Goal: Transaction & Acquisition: Purchase product/service

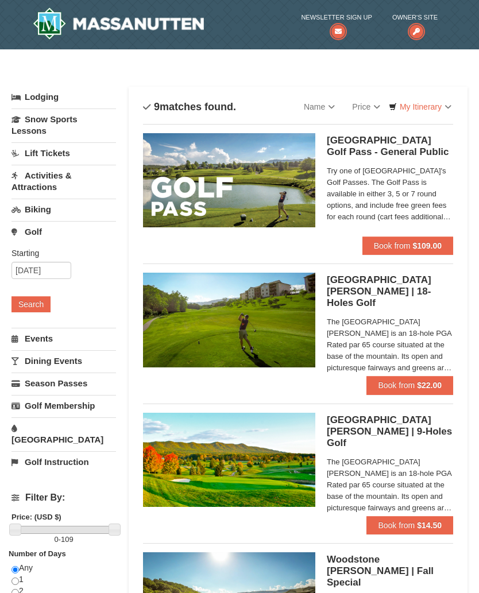
click at [405, 247] on span "Book from" at bounding box center [392, 245] width 37 height 9
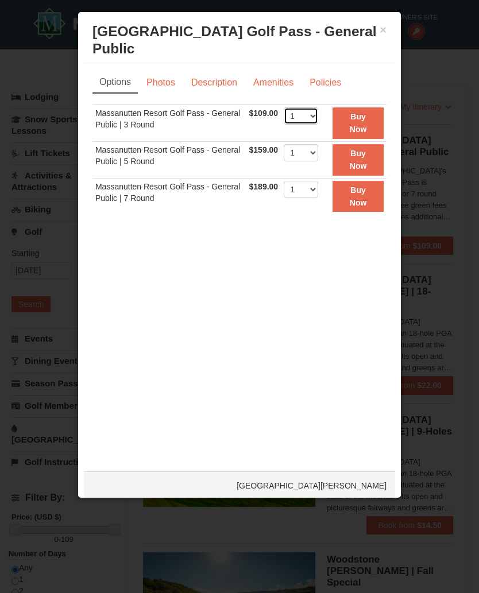
click at [318, 114] on select "1 2 3 4 5 6 7 8 9 10 11 12 13 14 15 16 17 18 19 20" at bounding box center [300, 115] width 34 height 17
select select "2"
click at [367, 121] on strong "Buy Now" at bounding box center [357, 123] width 17 height 22
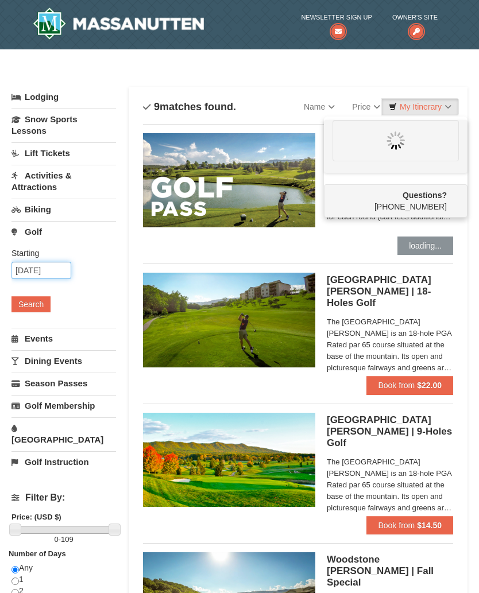
click at [64, 270] on input "09/14/2025" at bounding box center [41, 270] width 60 height 17
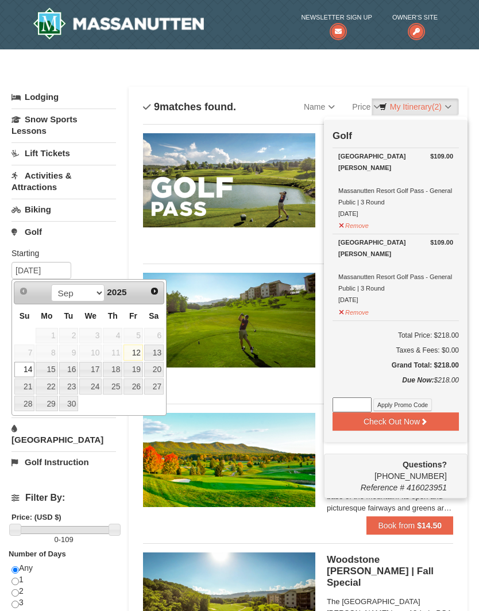
click at [71, 386] on link "23" at bounding box center [69, 386] width 20 height 16
type input "09/23/2025"
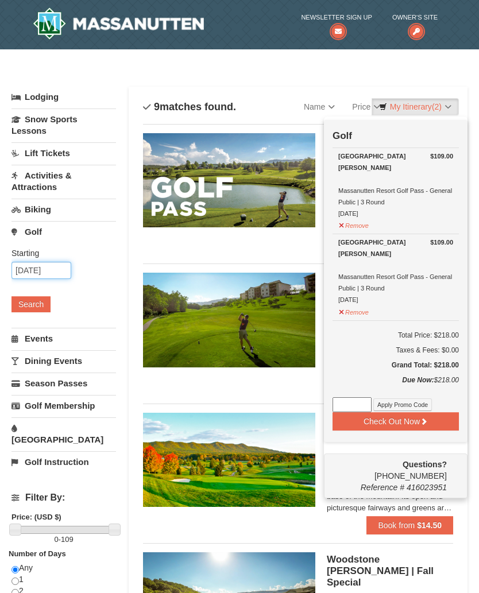
click at [14, 265] on input "09/14/2025" at bounding box center [41, 270] width 60 height 17
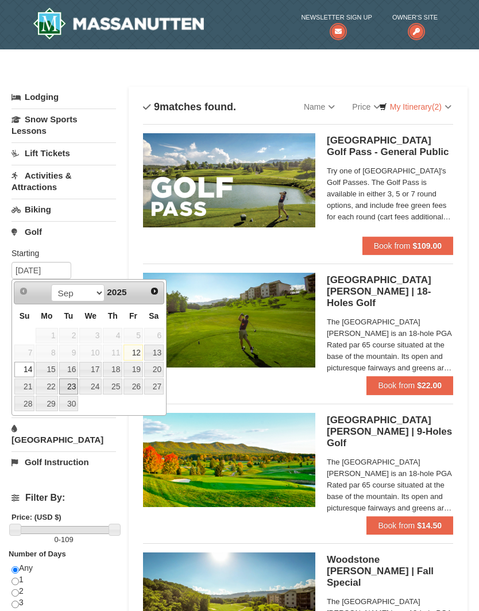
click at [68, 392] on link "23" at bounding box center [69, 386] width 20 height 16
type input "09/23/2025"
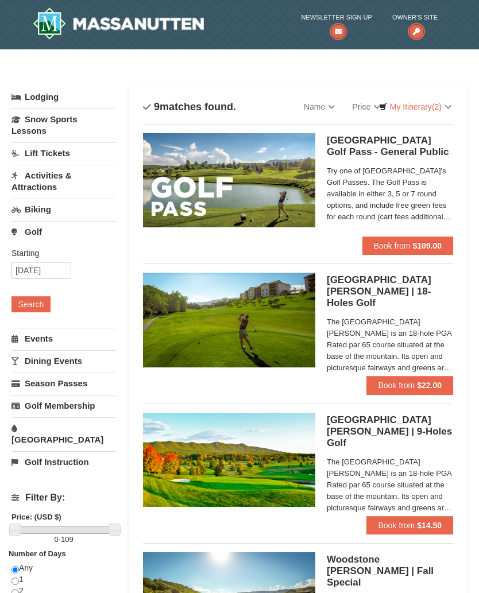
click at [33, 302] on button "Search" at bounding box center [30, 304] width 39 height 16
click at [450, 240] on button "Book from $109.00" at bounding box center [407, 245] width 91 height 18
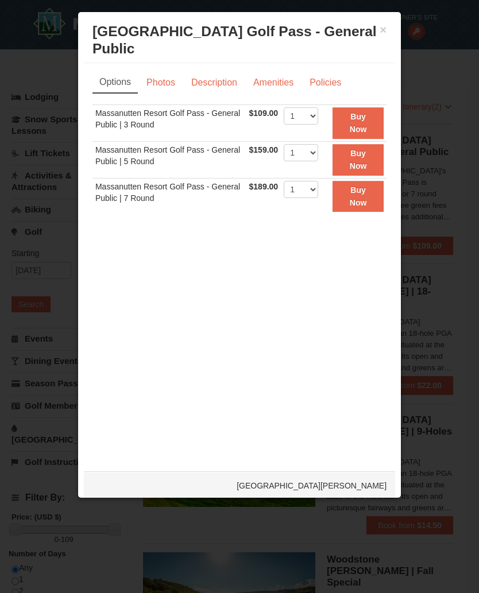
click at [371, 123] on button "Buy Now" at bounding box center [357, 123] width 51 height 32
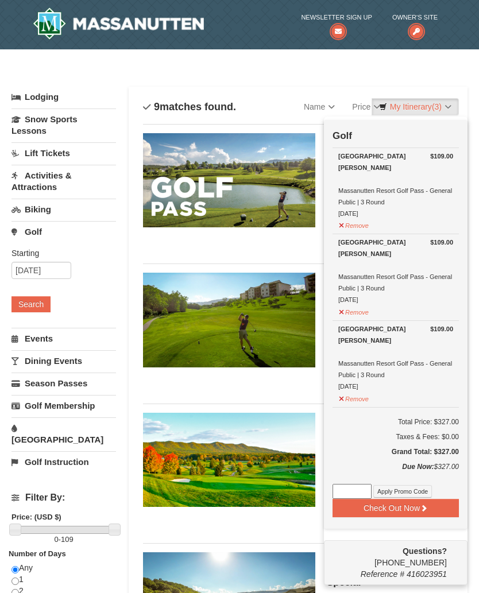
click at [456, 101] on link "My Itinerary (3)" at bounding box center [414, 106] width 87 height 17
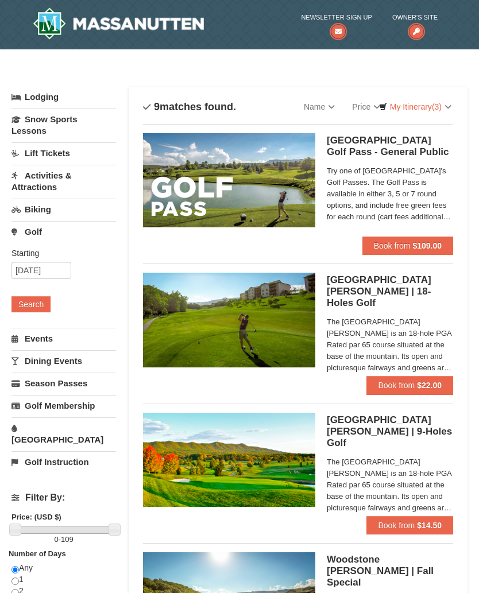
click at [425, 242] on strong "$109.00" at bounding box center [426, 245] width 29 height 9
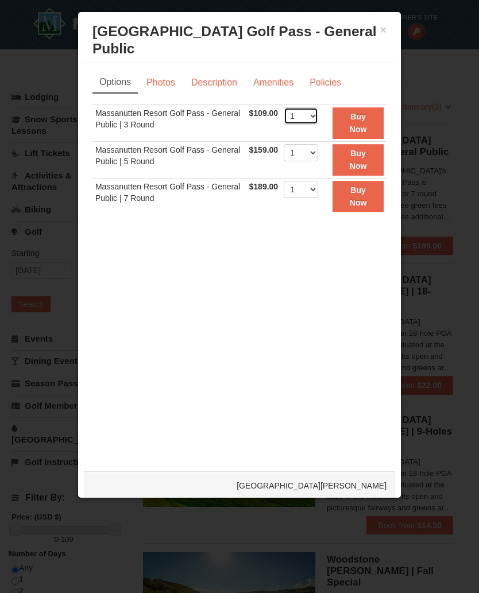
click at [318, 111] on select "1 2 3 4 5 6 7 8 9 10 11 12 13 14 15 16 17 18 19 20" at bounding box center [300, 115] width 34 height 17
select select "2"
click at [367, 115] on strong "Buy Now" at bounding box center [357, 123] width 17 height 22
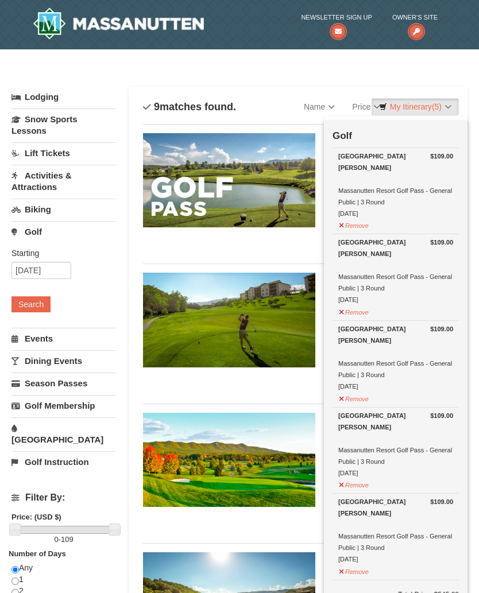
click at [402, 196] on div "Woodstone Meadows Golf Course Massanutten Resort Golf Pass - General Public | 3…" at bounding box center [395, 184] width 115 height 69
click at [442, 159] on strong "$109.00" at bounding box center [441, 155] width 23 height 11
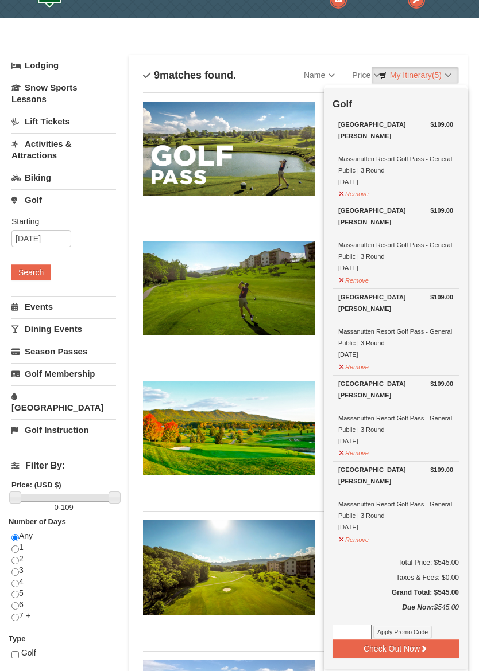
scroll to position [32, 0]
click at [452, 76] on link "My Itinerary (5)" at bounding box center [414, 75] width 87 height 17
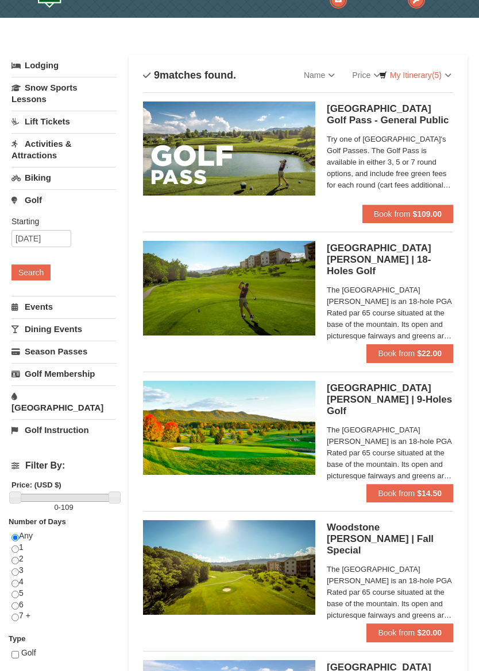
click at [18, 569] on input "radio" at bounding box center [14, 572] width 7 height 7
radio input "true"
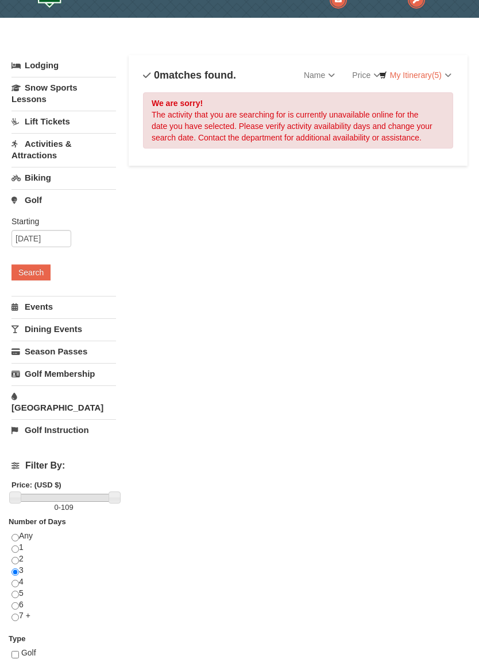
click at [436, 121] on div "We are sorry! The activity that you are searching for is currently unavailable …" at bounding box center [298, 120] width 310 height 56
click at [31, 198] on link "Golf" at bounding box center [63, 199] width 104 height 21
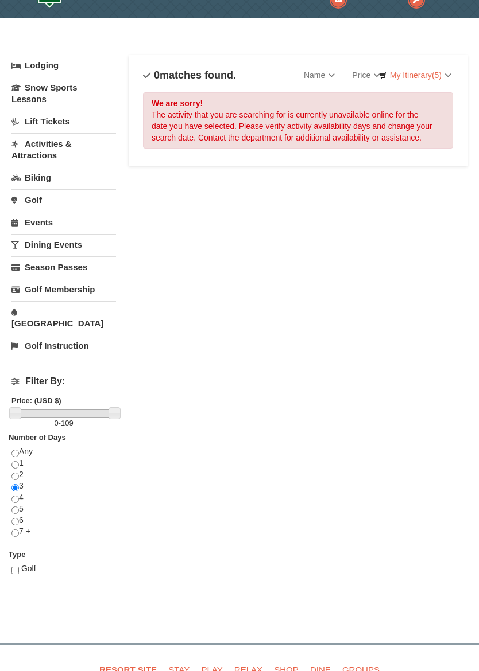
click at [450, 72] on link "My Itinerary (5)" at bounding box center [414, 75] width 87 height 17
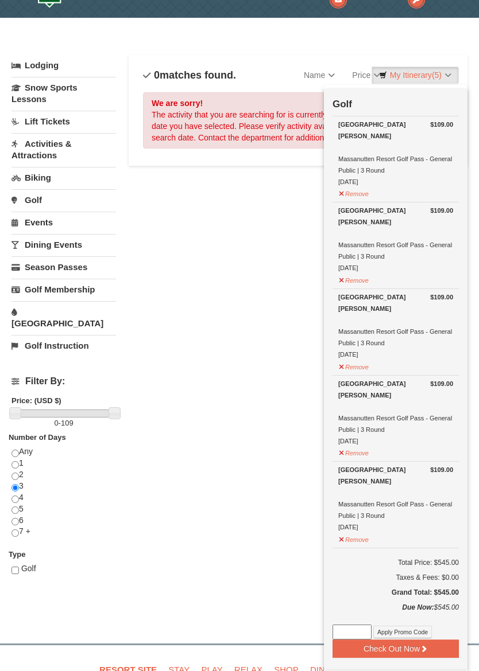
click at [422, 75] on div at bounding box center [239, 335] width 479 height 671
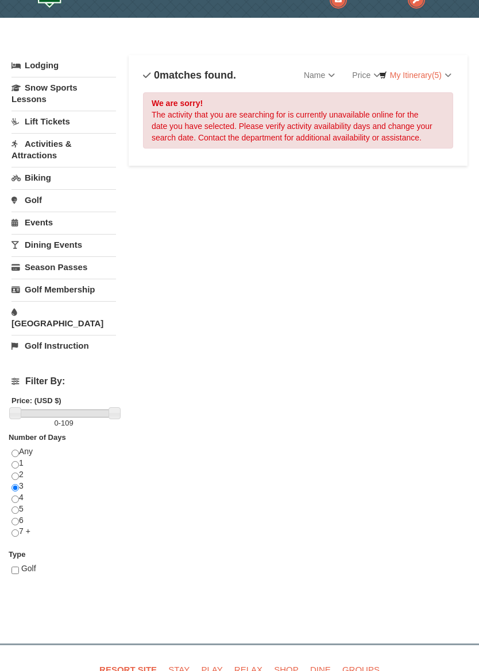
click at [456, 70] on link "My Itinerary (5)" at bounding box center [414, 75] width 87 height 17
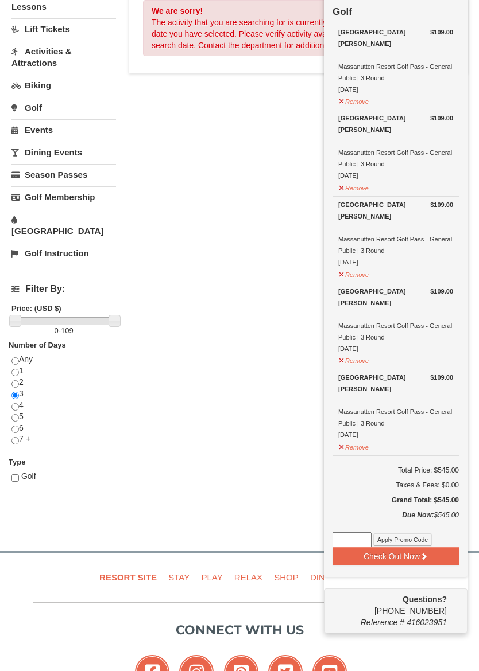
scroll to position [128, 0]
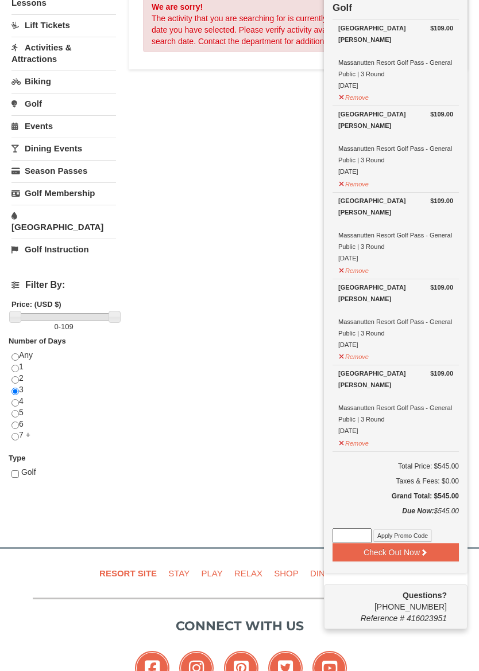
click at [217, 565] on div at bounding box center [239, 335] width 479 height 671
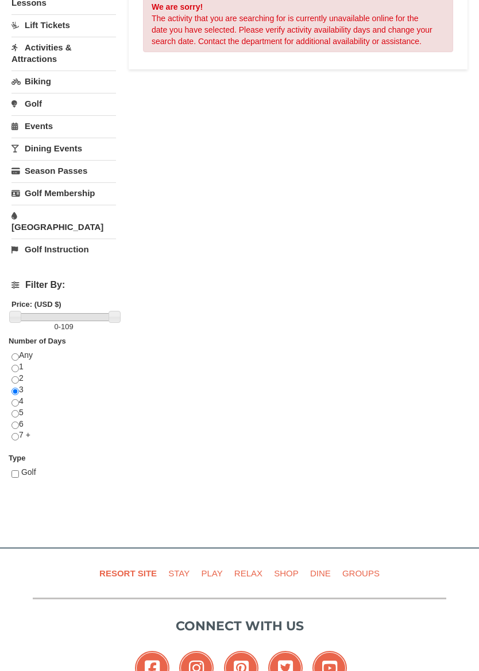
click at [214, 569] on link "Play" at bounding box center [211, 574] width 30 height 26
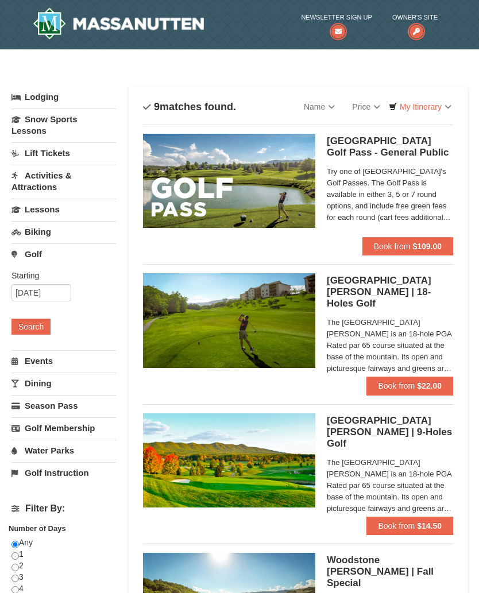
select select "9"
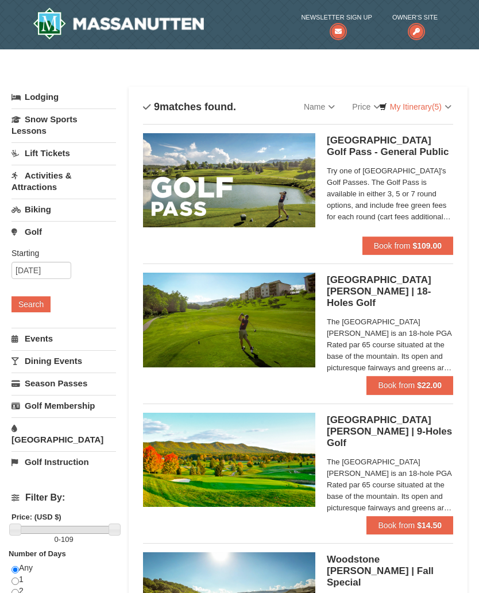
click at [437, 213] on span "Try one of [GEOGRAPHIC_DATA]'s Golf Passes. The Golf Pass is available in eithe…" at bounding box center [390, 193] width 126 height 57
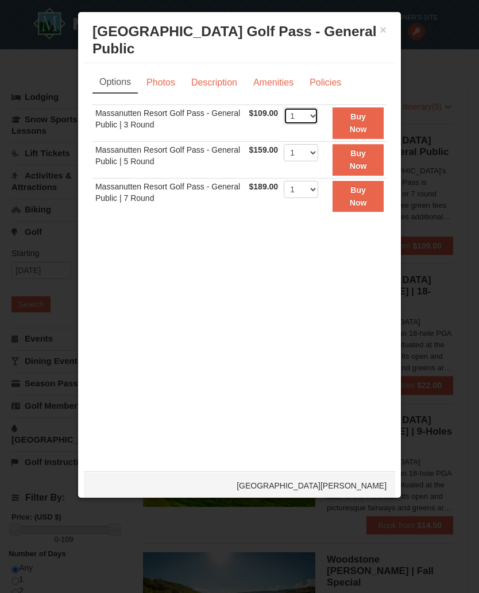
click at [318, 108] on select "1 2 3 4 5 6 7 8 9 10 11 12 13 14 15 16 17 18 19 20" at bounding box center [300, 115] width 34 height 17
select select "2"
click at [375, 125] on button "Buy Now" at bounding box center [357, 123] width 51 height 32
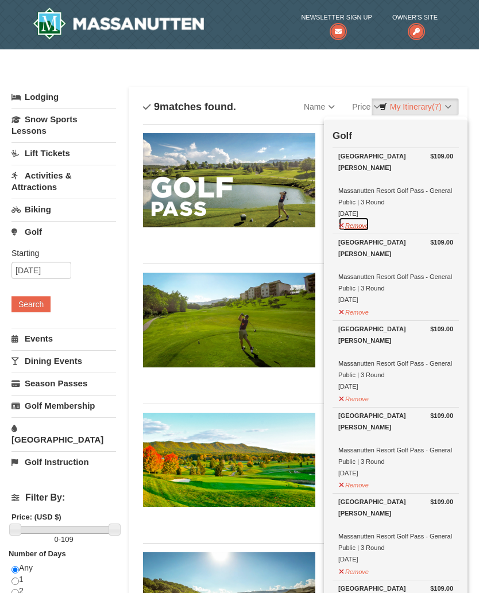
click at [368, 224] on button "Remove" at bounding box center [353, 224] width 31 height 14
click at [363, 225] on button "Remove" at bounding box center [353, 224] width 31 height 14
click at [363, 223] on button "Remove" at bounding box center [353, 224] width 31 height 14
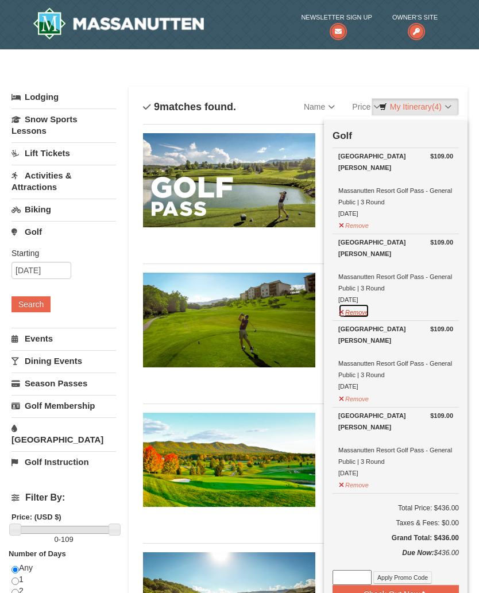
click at [360, 310] on button "Remove" at bounding box center [353, 311] width 31 height 14
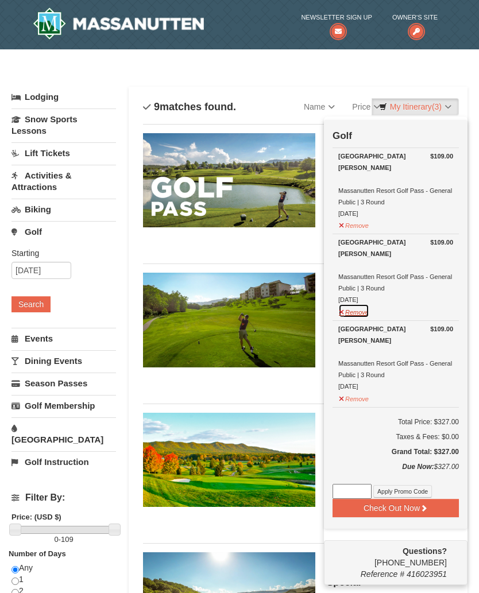
click at [357, 311] on button "Remove" at bounding box center [353, 311] width 31 height 14
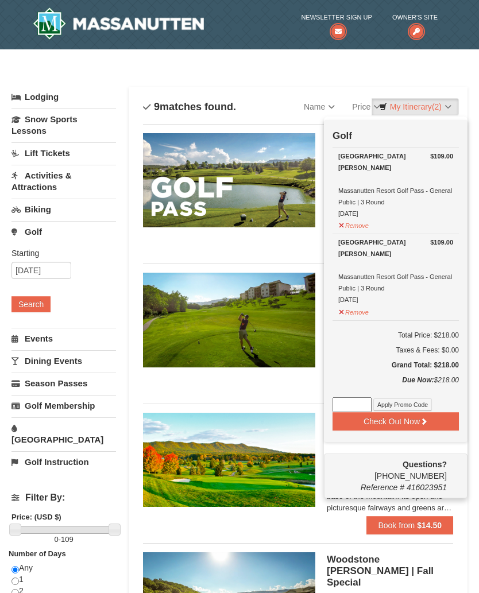
click at [348, 317] on button "Remove" at bounding box center [353, 311] width 31 height 14
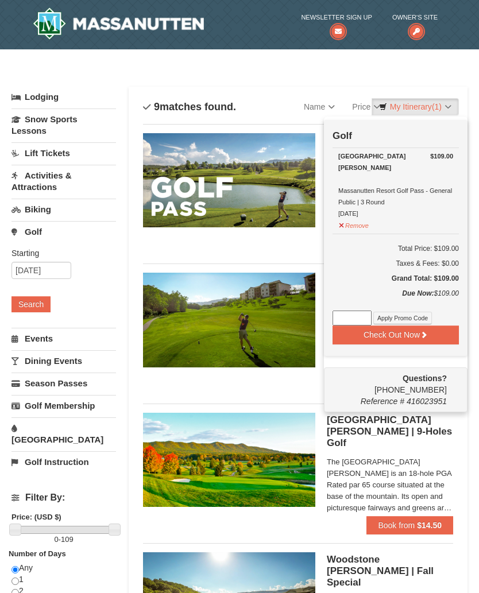
click at [443, 203] on div "Woodstone Meadows Golf Course Massanutten Resort Golf Pass - General Public | 3…" at bounding box center [395, 184] width 115 height 69
click at [443, 337] on button "Check Out Now" at bounding box center [395, 334] width 126 height 18
click at [433, 181] on div "Woodstone Meadows Golf Course Massanutten Resort Golf Pass - General Public | 3…" at bounding box center [395, 184] width 115 height 69
click at [427, 195] on div "Woodstone Meadows Golf Course Massanutten Resort Golf Pass - General Public | 3…" at bounding box center [395, 184] width 115 height 69
click at [430, 177] on div "Woodstone Meadows Golf Course Massanutten Resort Golf Pass - General Public | 3…" at bounding box center [395, 184] width 115 height 69
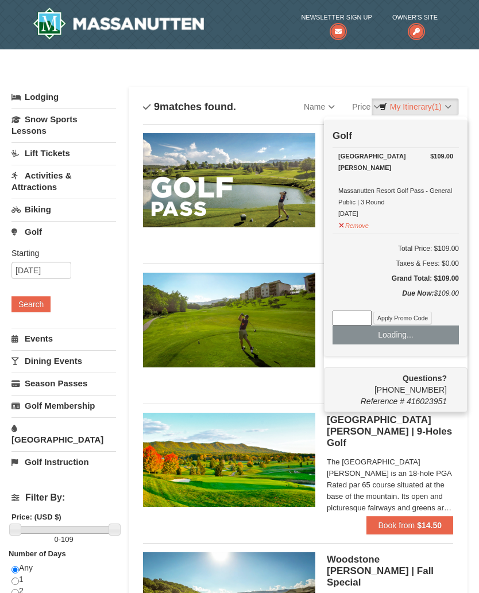
click at [427, 171] on div "[GEOGRAPHIC_DATA][PERSON_NAME]" at bounding box center [395, 161] width 115 height 23
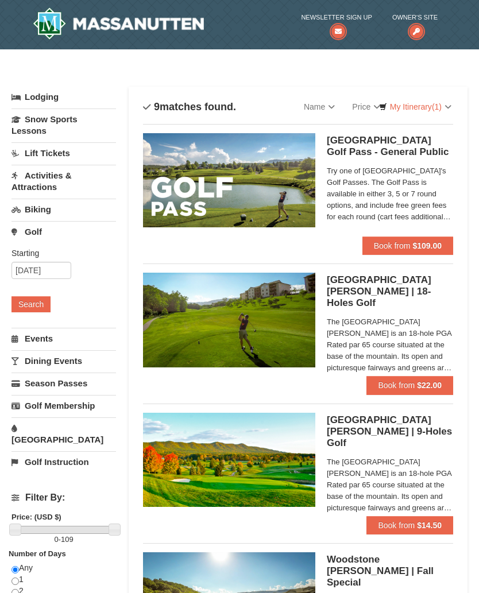
click at [43, 303] on button "Search" at bounding box center [30, 304] width 39 height 16
click at [425, 207] on span "Try one of [GEOGRAPHIC_DATA]'s Golf Passes. The Golf Pass is available in eithe…" at bounding box center [390, 193] width 126 height 57
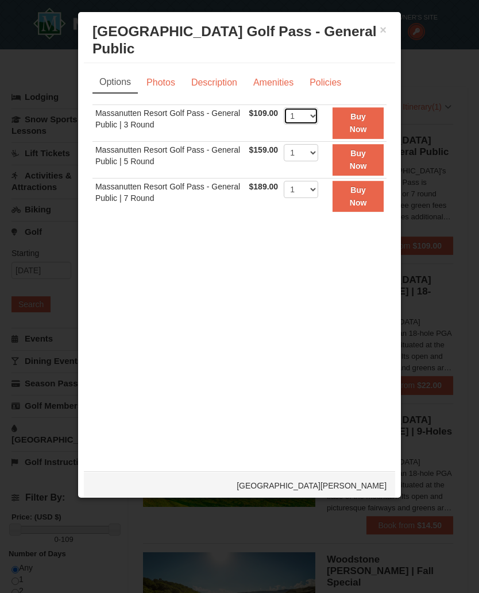
click at [318, 111] on select "1 2 3 4 5 6 7 8 9 10 11 12 13 14 15 16 17 18 19 20" at bounding box center [300, 115] width 34 height 17
select select "2"
click at [367, 125] on strong "Buy Now" at bounding box center [357, 123] width 17 height 22
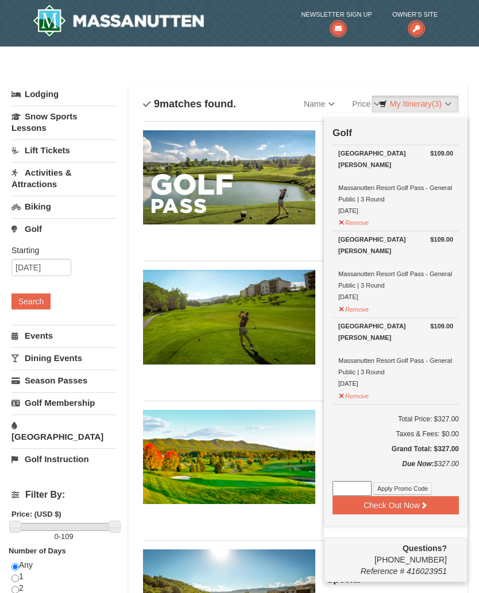
scroll to position [3, 0]
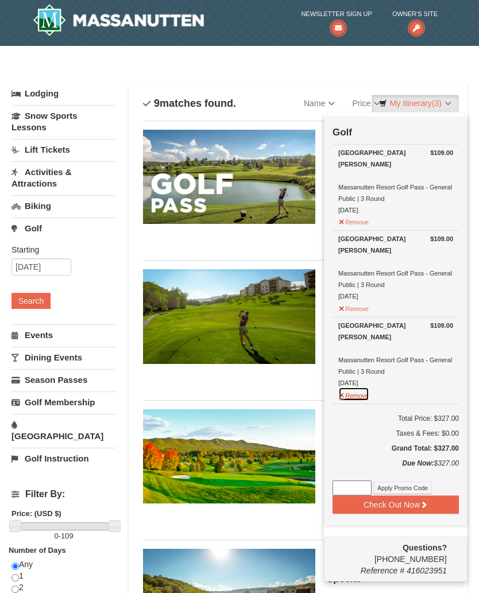
click at [360, 392] on button "Remove" at bounding box center [353, 394] width 31 height 14
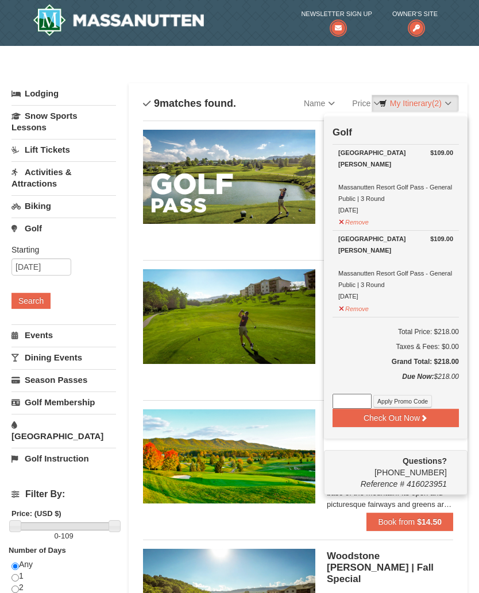
click at [227, 192] on img at bounding box center [229, 177] width 172 height 94
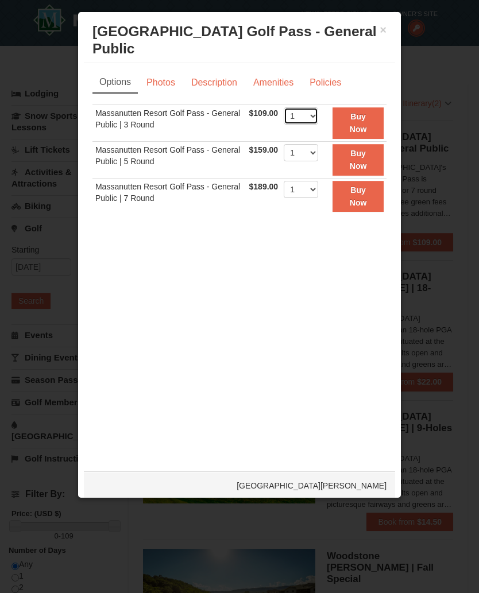
click at [318, 109] on select "1 2 3 4 5 6 7 8 9 10 11 12 13 14 15 16 17 18 19 20" at bounding box center [300, 115] width 34 height 17
click at [318, 116] on select "1 2 3 4 5 6 7 8 9 10 11 12 13 14 15 16 17 18 19 20" at bounding box center [300, 115] width 34 height 17
select select "1"
click at [371, 118] on button "Buy Now" at bounding box center [357, 123] width 51 height 32
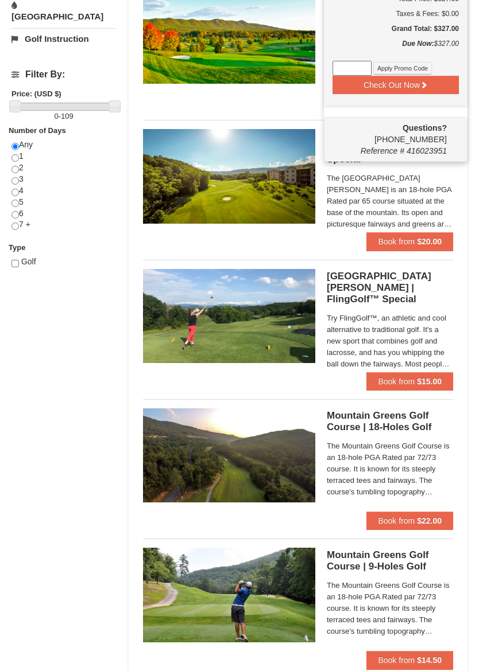
scroll to position [423, 0]
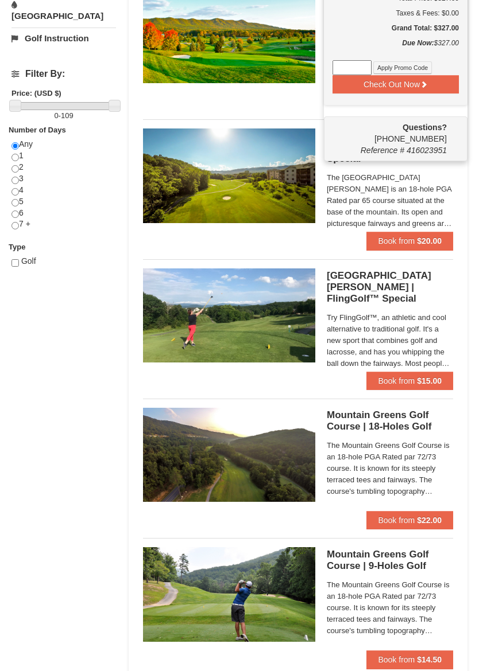
click at [422, 512] on button "Book from $22.00" at bounding box center [409, 520] width 87 height 18
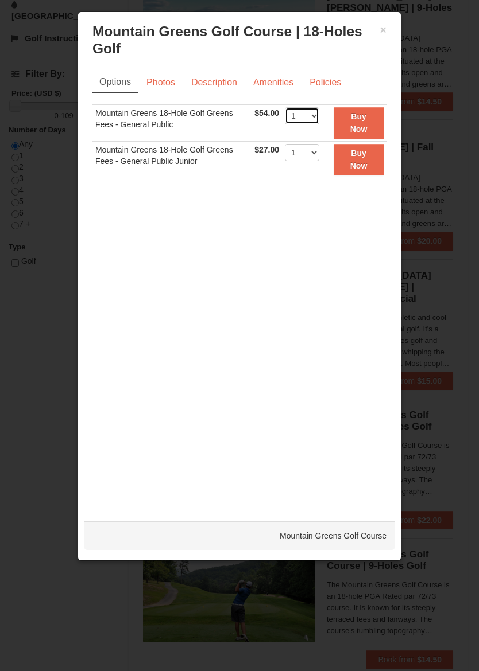
click at [319, 113] on select "1 2 3 4 5 6 7 8 9 10 11 12 13 14 15 16 17 18 19 20" at bounding box center [302, 115] width 34 height 17
select select "2"
click at [372, 123] on button "Buy Now" at bounding box center [358, 123] width 50 height 32
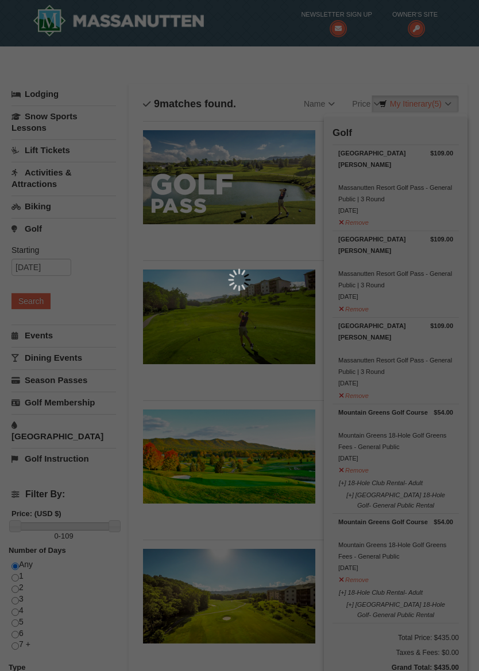
scroll to position [3, 0]
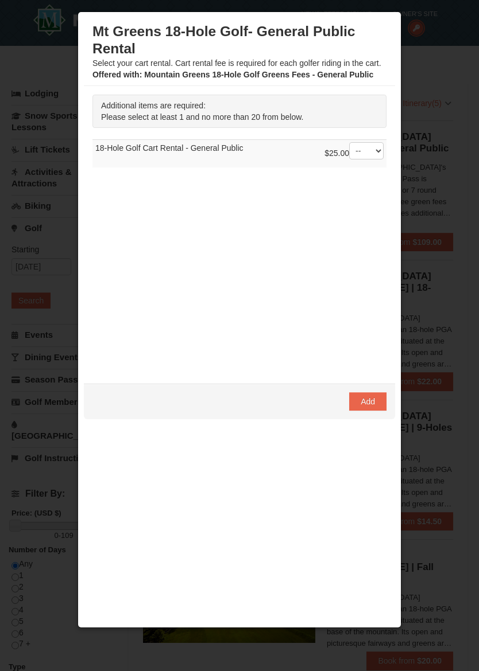
click at [366, 399] on span "Add" at bounding box center [367, 401] width 14 height 9
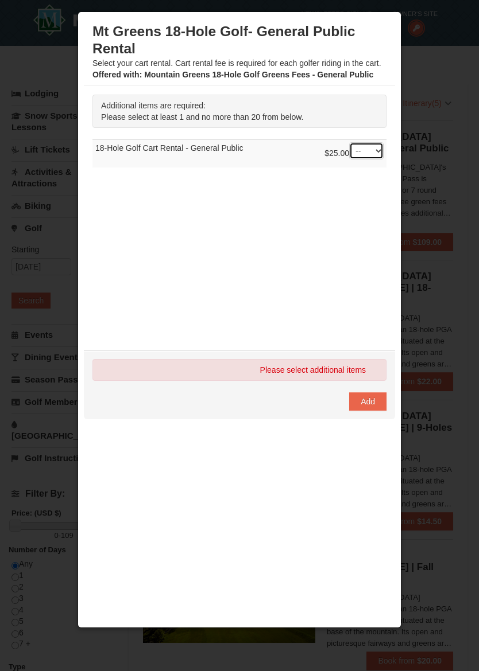
click at [380, 156] on select "-- 01 02 03 04 05 06 07 08" at bounding box center [366, 150] width 34 height 17
select select "2"
click at [362, 400] on span "Add" at bounding box center [367, 401] width 14 height 9
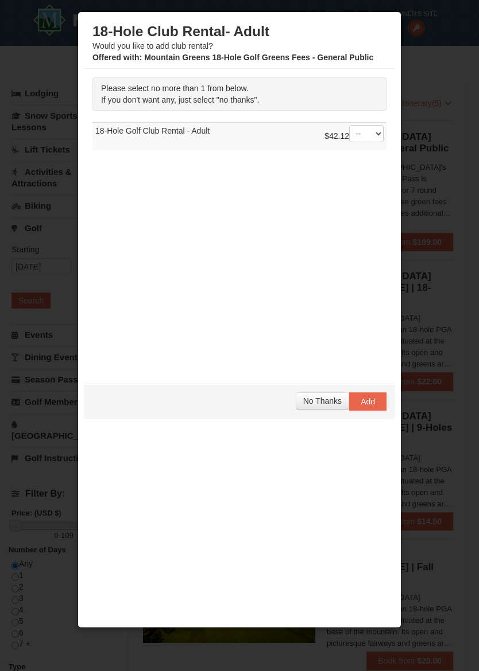
scroll to position [5, 0]
click at [312, 407] on button "No Thanks" at bounding box center [322, 400] width 53 height 17
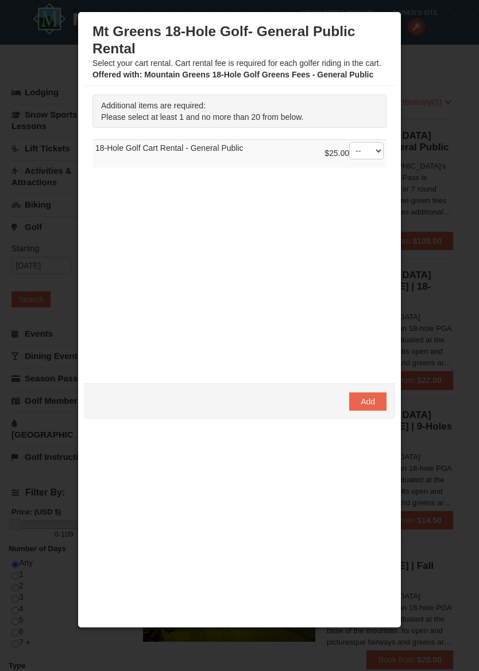
click at [373, 395] on button "Add" at bounding box center [367, 401] width 37 height 18
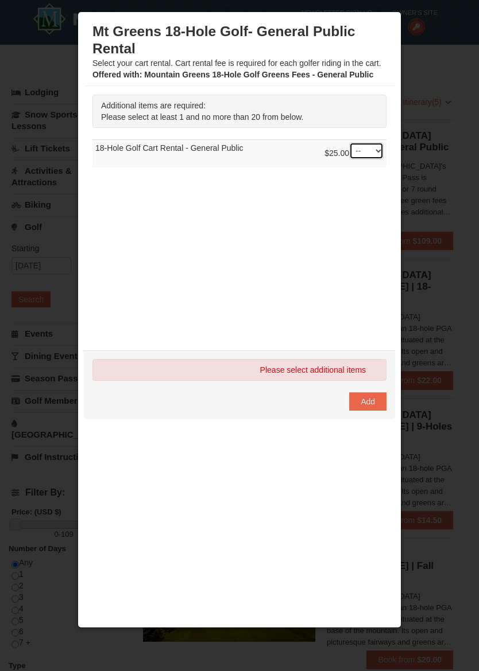
click at [378, 158] on select "-- 01 02 03 04 05 06 07 08" at bounding box center [366, 150] width 34 height 17
select select "2"
click at [367, 403] on span "Add" at bounding box center [367, 401] width 14 height 9
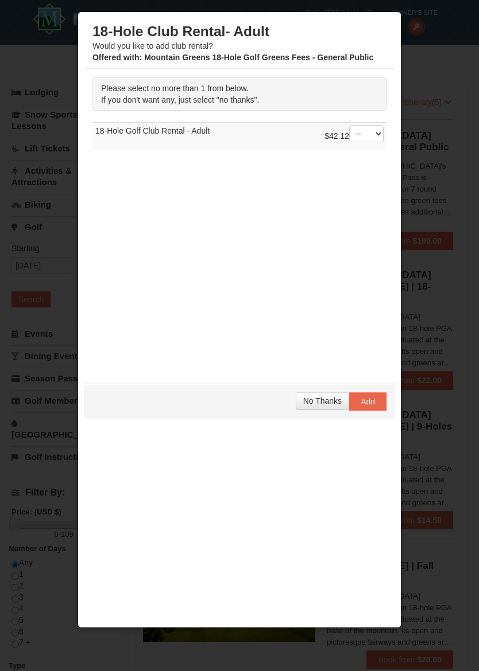
click at [313, 397] on span "No Thanks" at bounding box center [322, 401] width 38 height 9
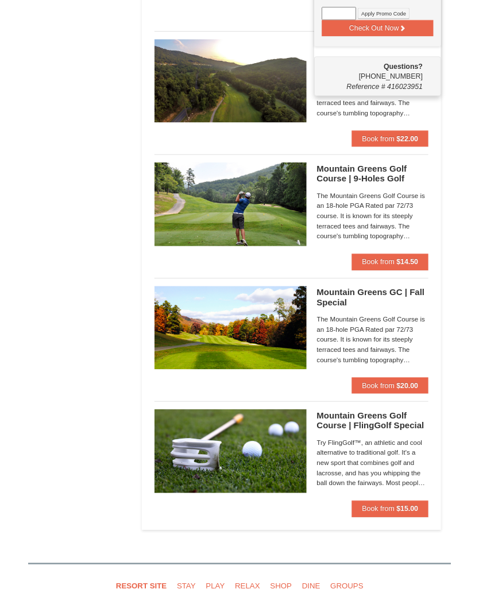
scroll to position [1149, 0]
